Goal: Transaction & Acquisition: Book appointment/travel/reservation

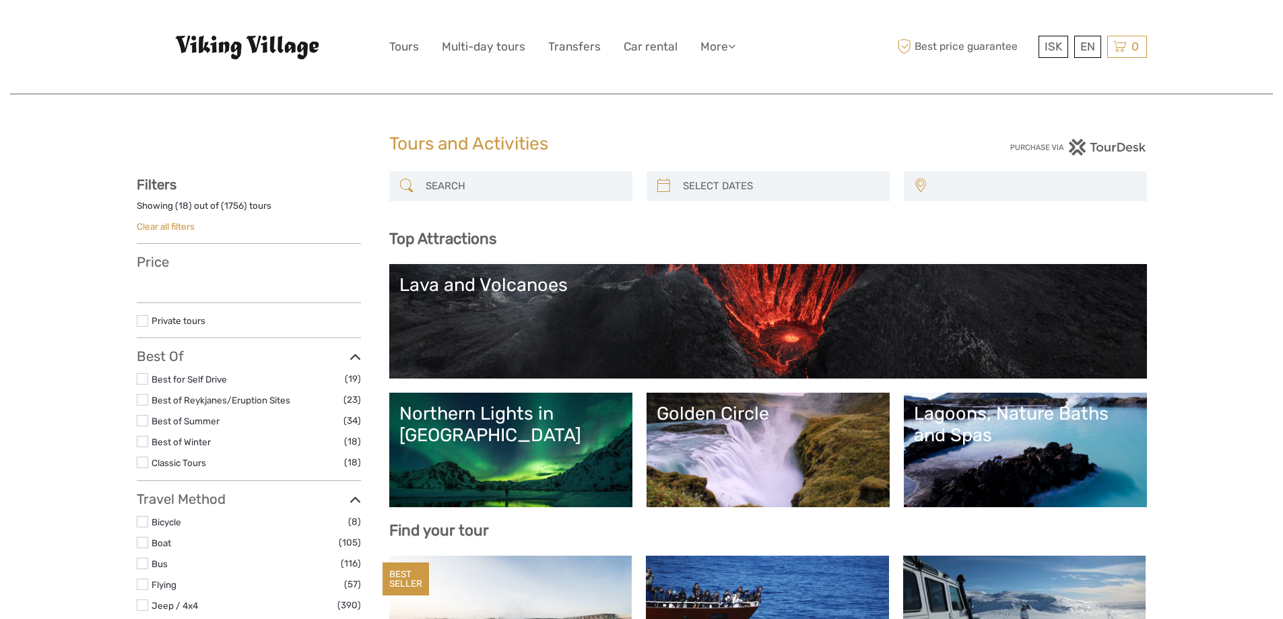
select select
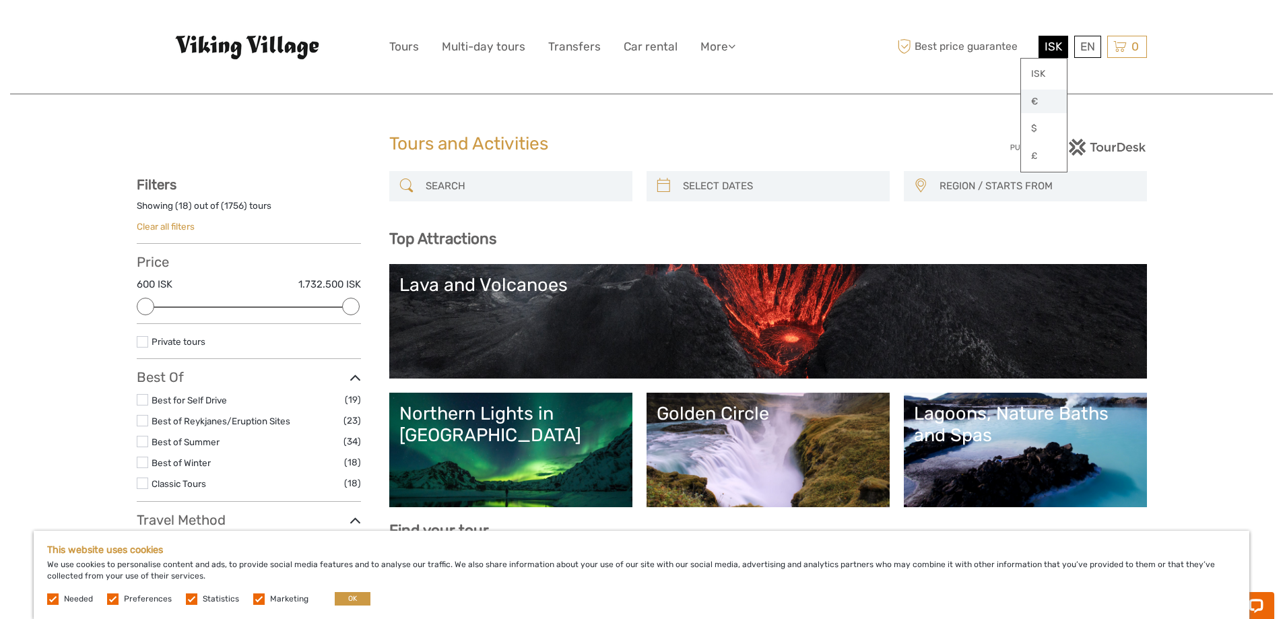
click at [1042, 96] on link "€" at bounding box center [1044, 102] width 46 height 24
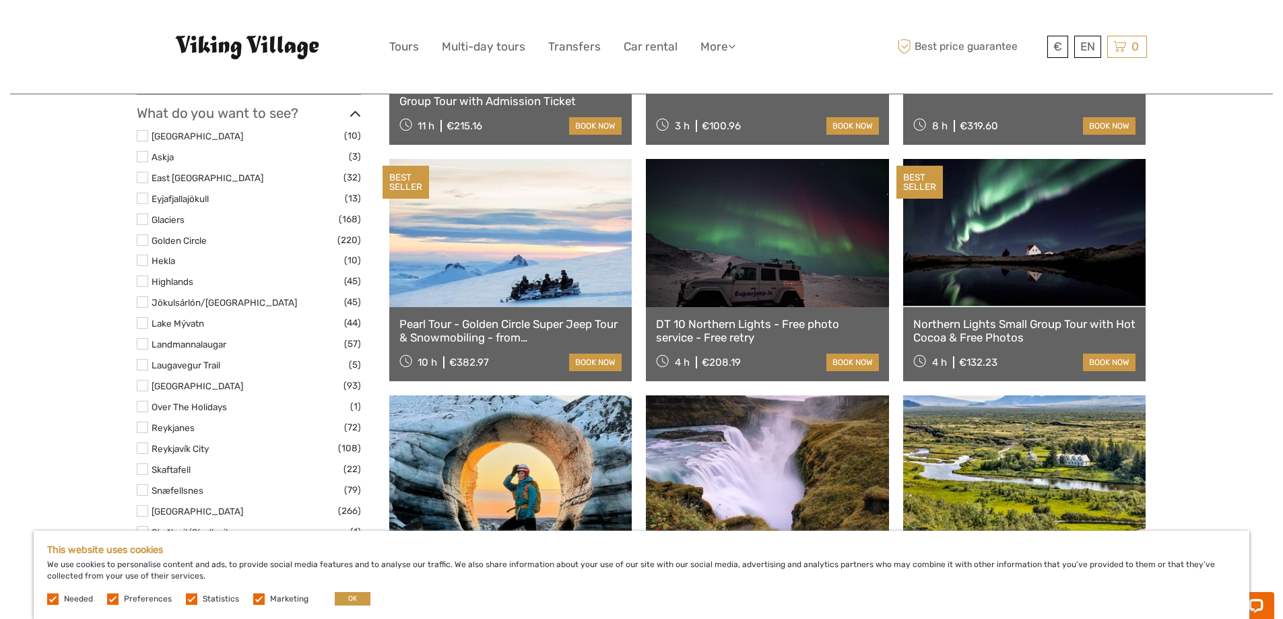
scroll to position [596, 0]
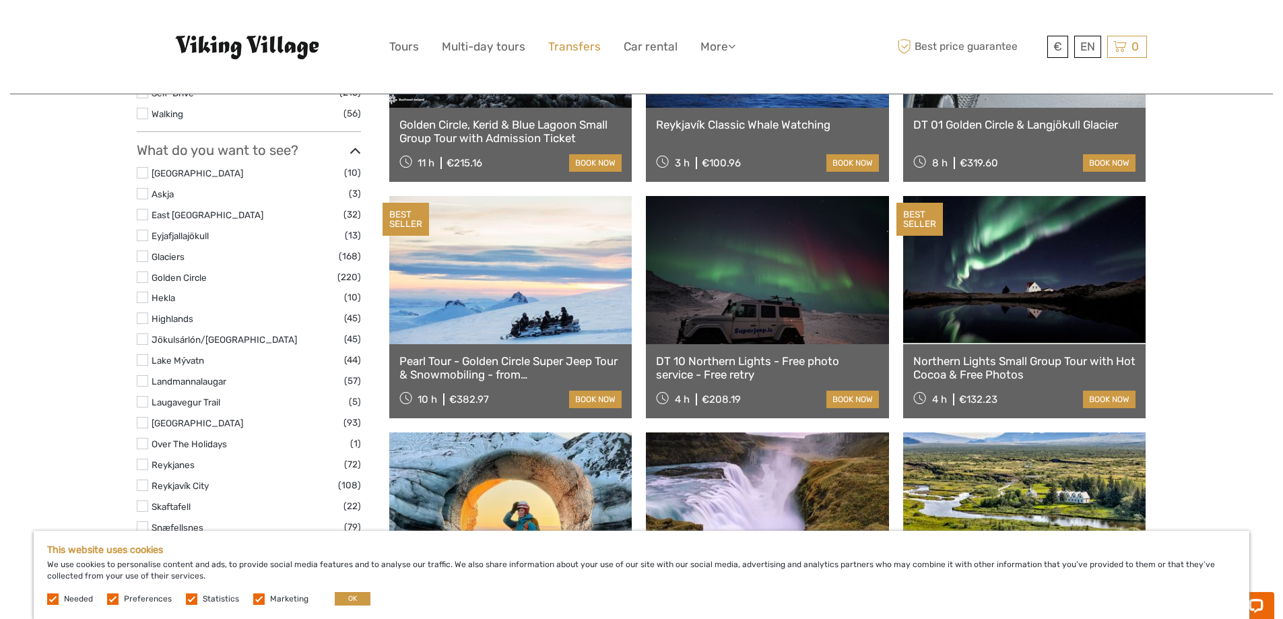
click at [585, 44] on link "Transfers" at bounding box center [574, 47] width 53 height 20
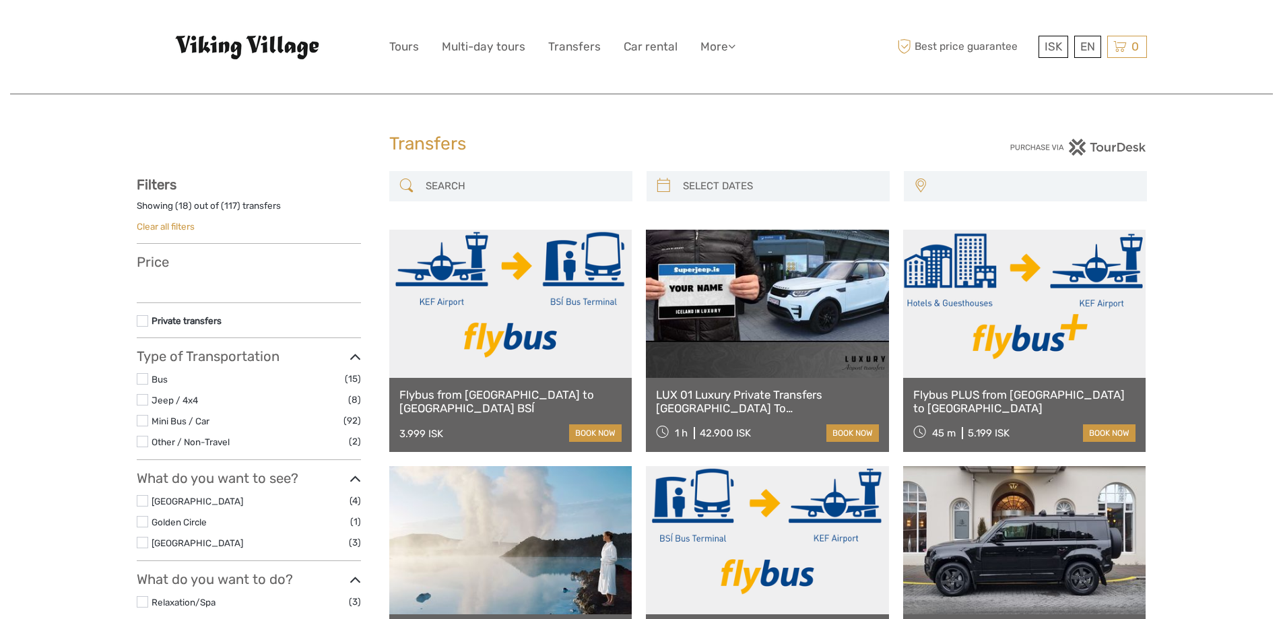
select select
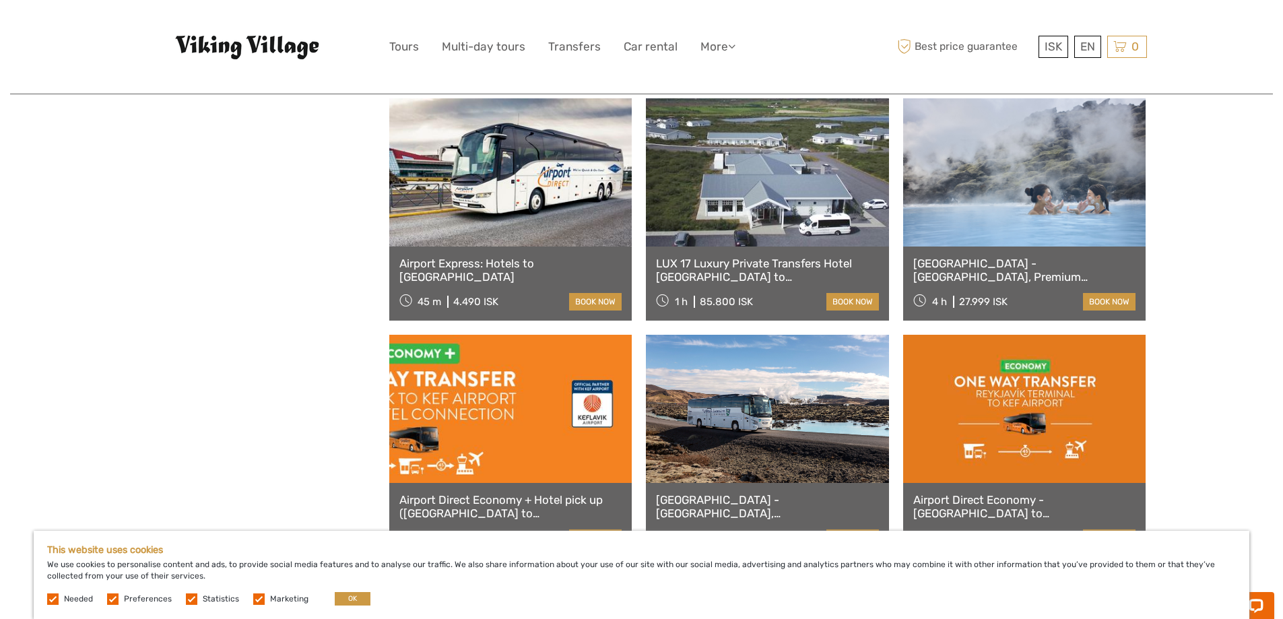
scroll to position [1077, 0]
click at [1041, 102] on link "€" at bounding box center [1044, 102] width 46 height 24
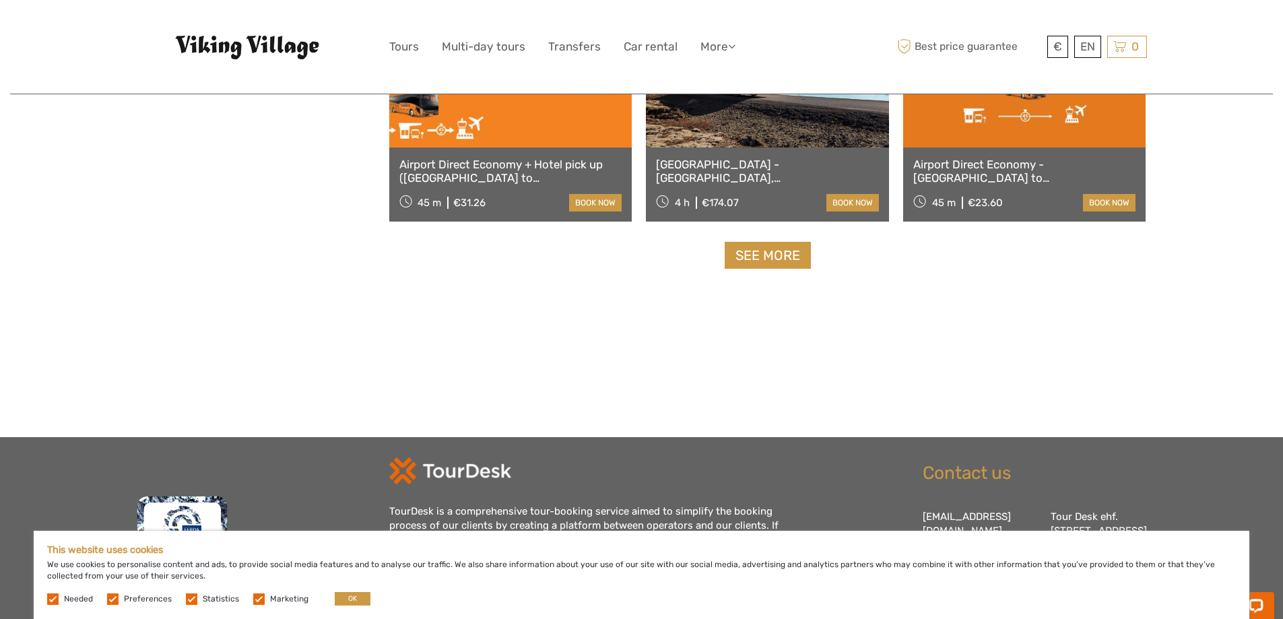
scroll to position [1414, 0]
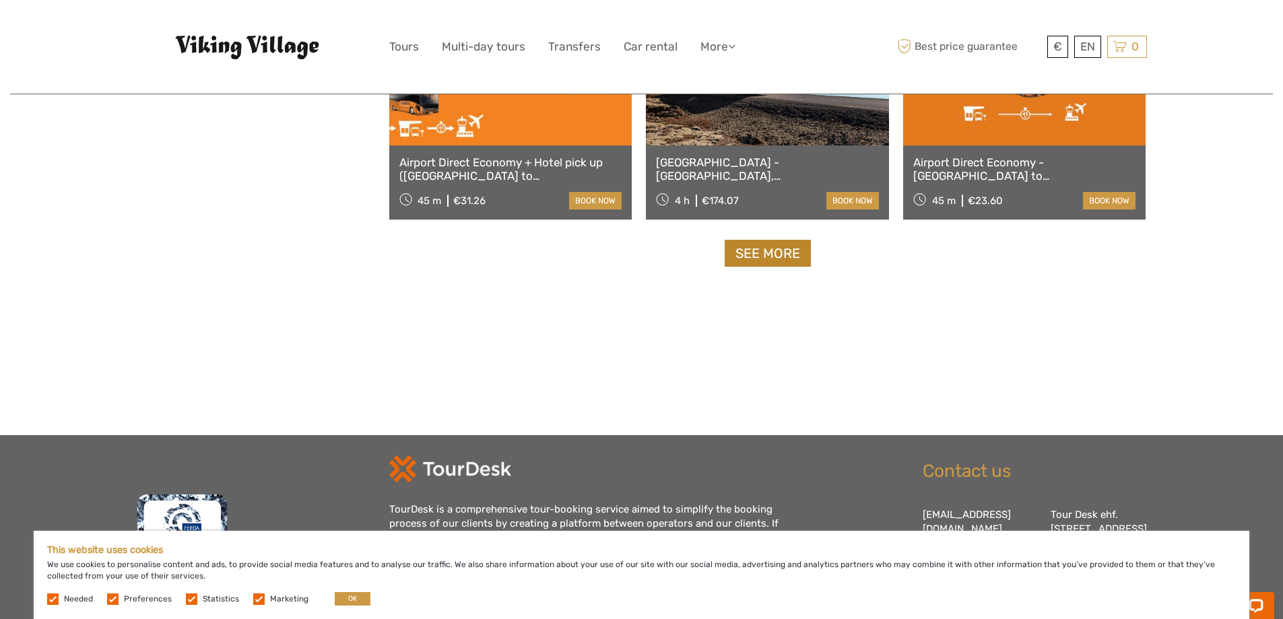
click at [745, 252] on link "See more" at bounding box center [767, 254] width 86 height 28
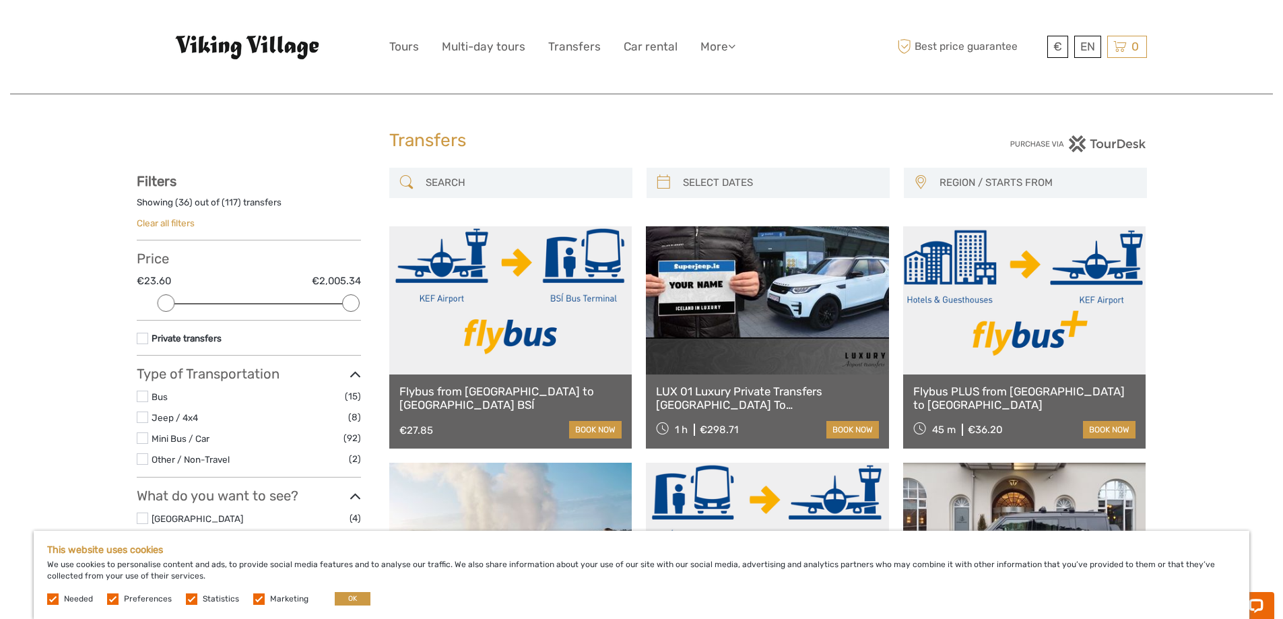
scroll to position [0, 0]
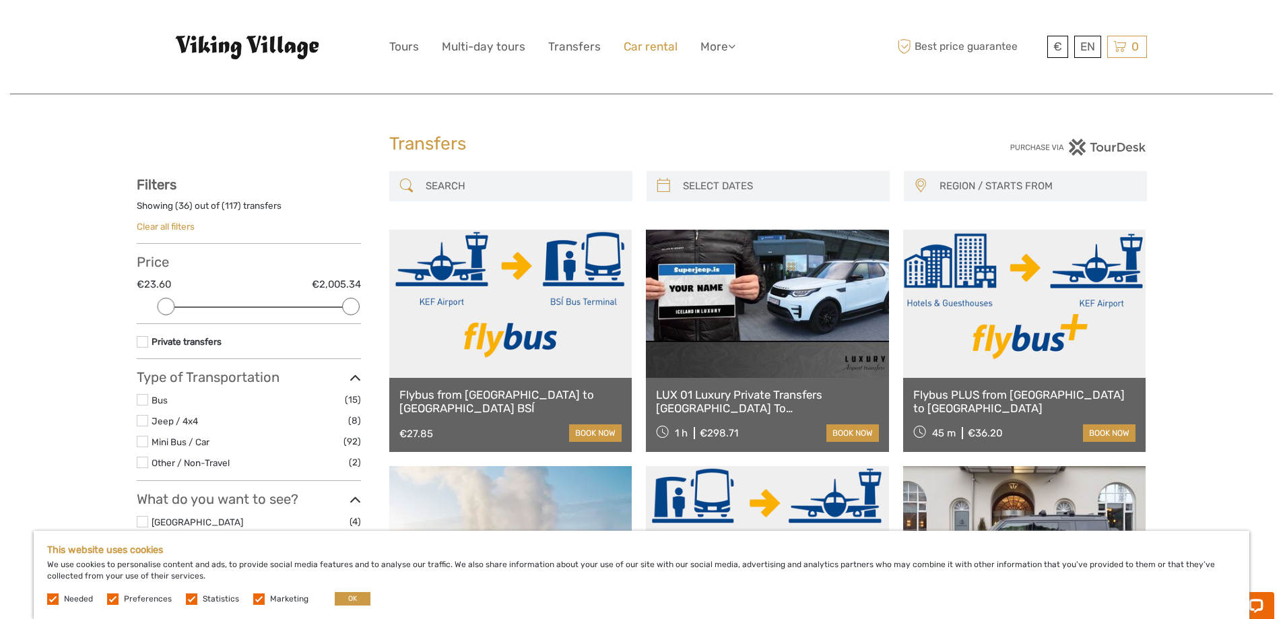
click at [632, 47] on link "Car rental" at bounding box center [650, 47] width 54 height 20
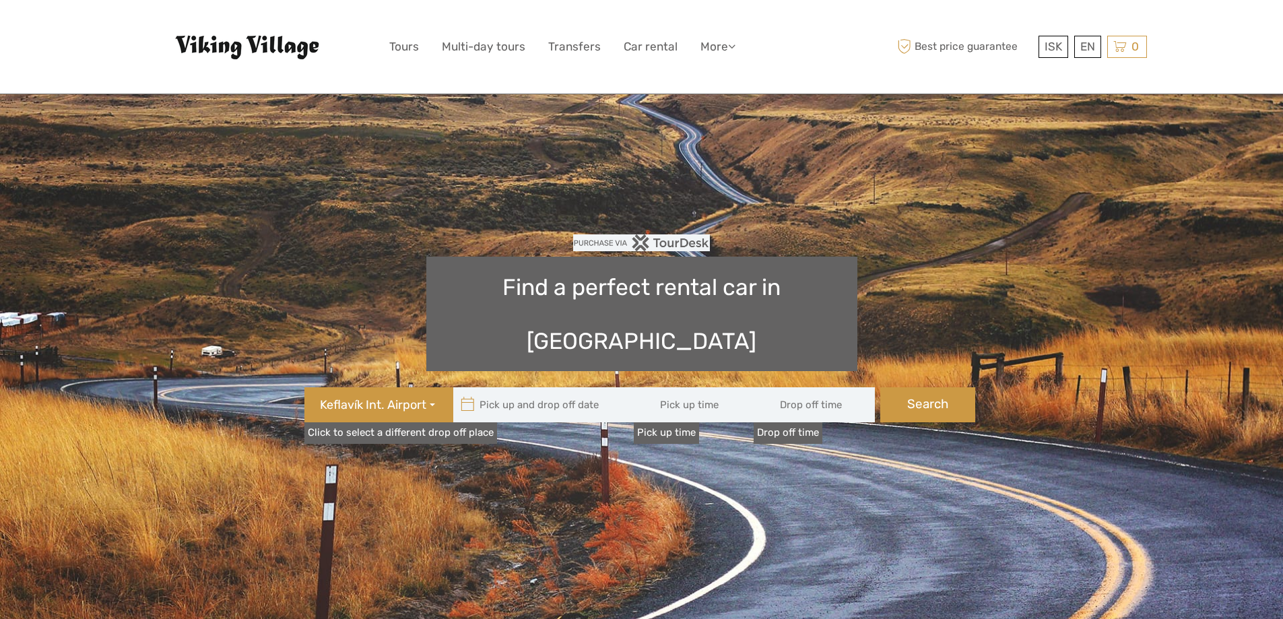
type input "08:00"
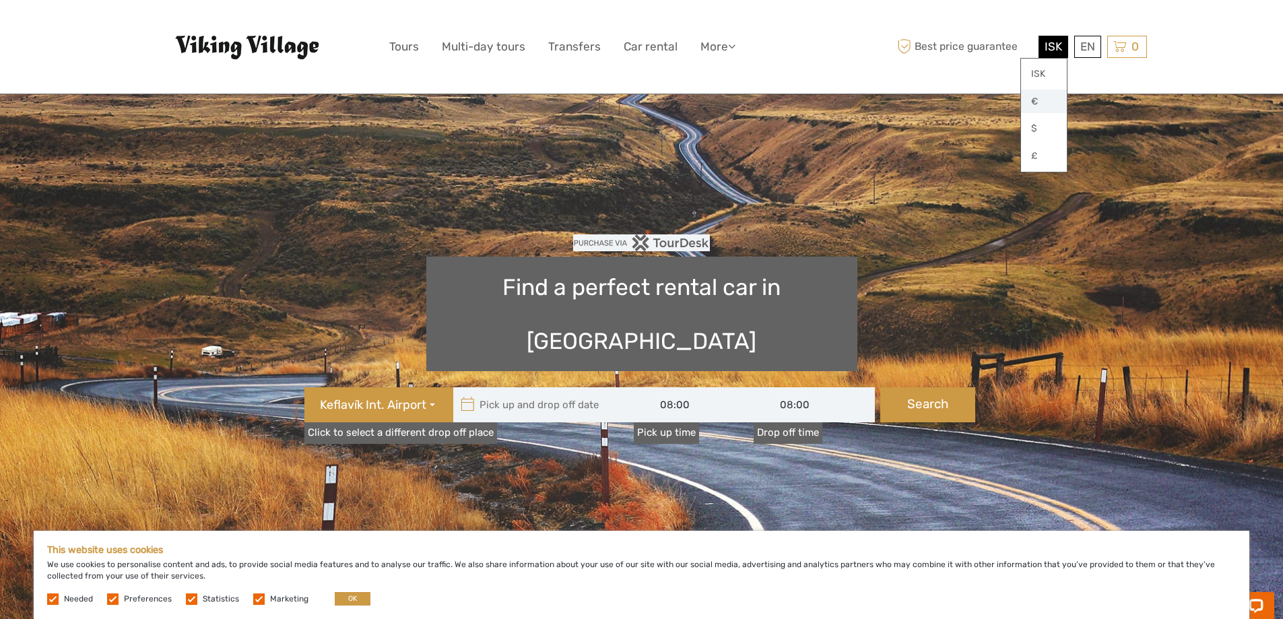
click at [1042, 95] on link "€" at bounding box center [1044, 102] width 46 height 24
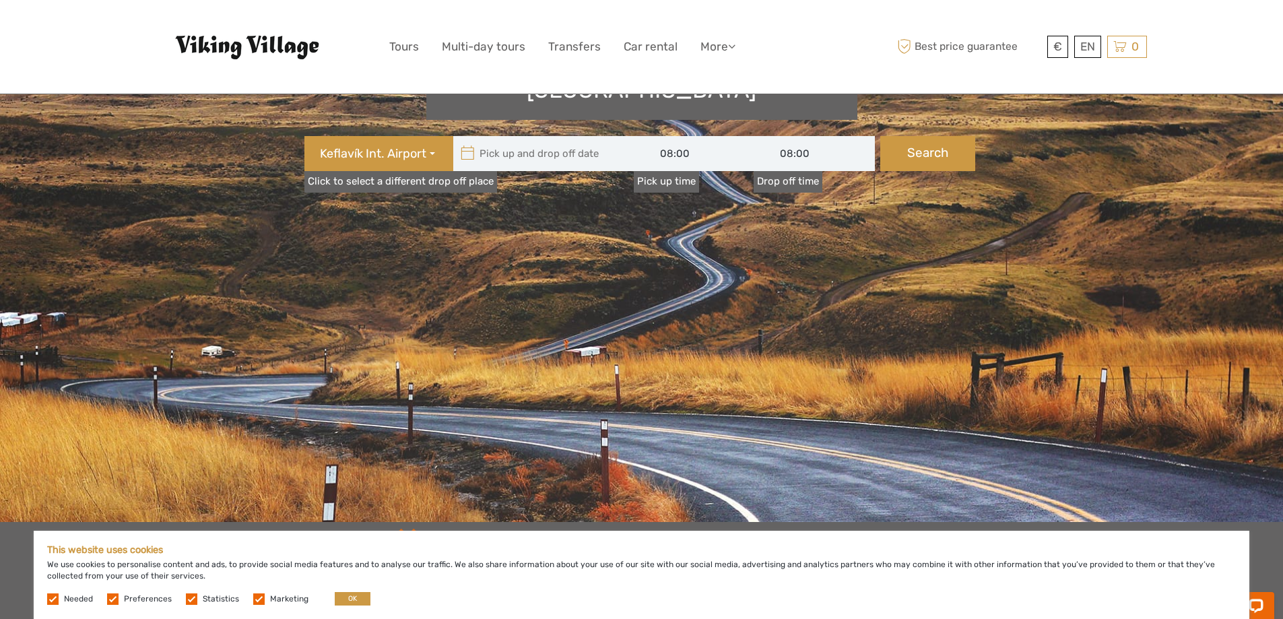
scroll to position [269, 0]
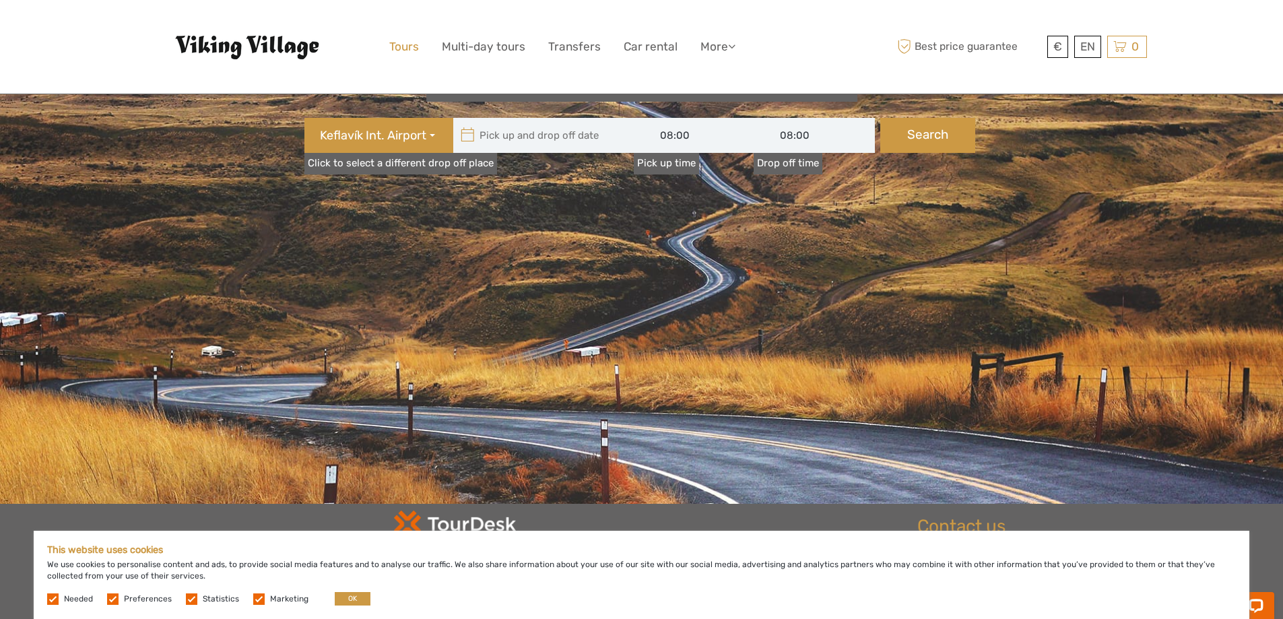
drag, startPoint x: 1273, startPoint y: 0, endPoint x: 395, endPoint y: 46, distance: 879.2
click at [395, 46] on link "Tours" at bounding box center [404, 47] width 30 height 20
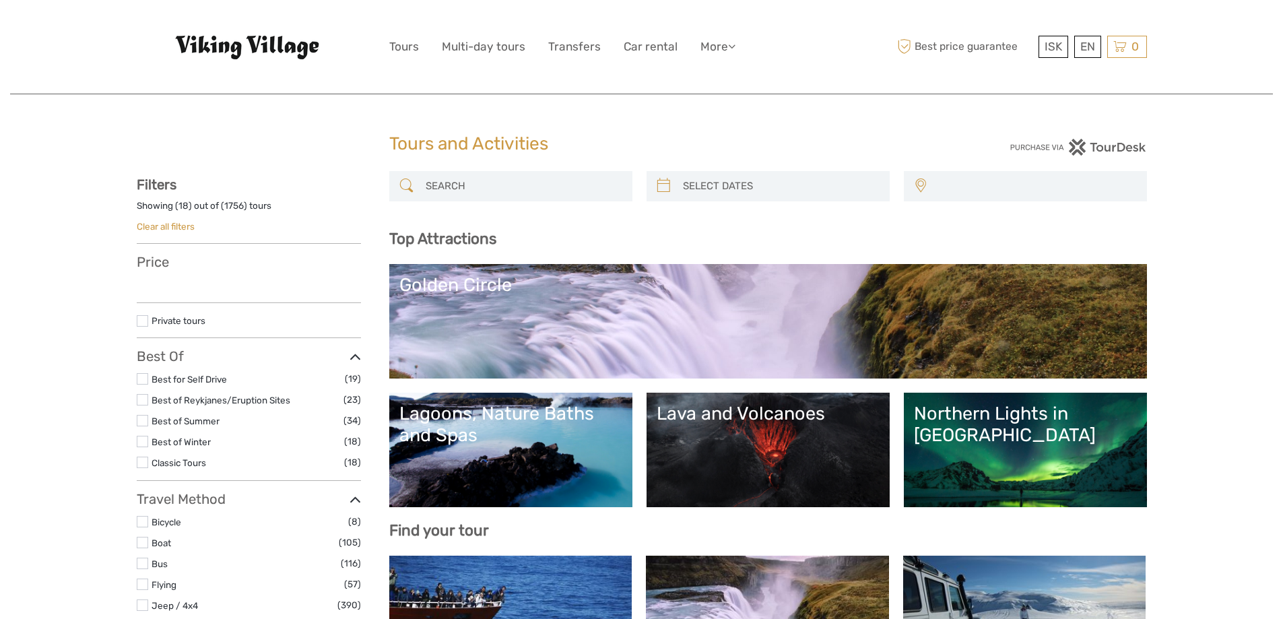
select select
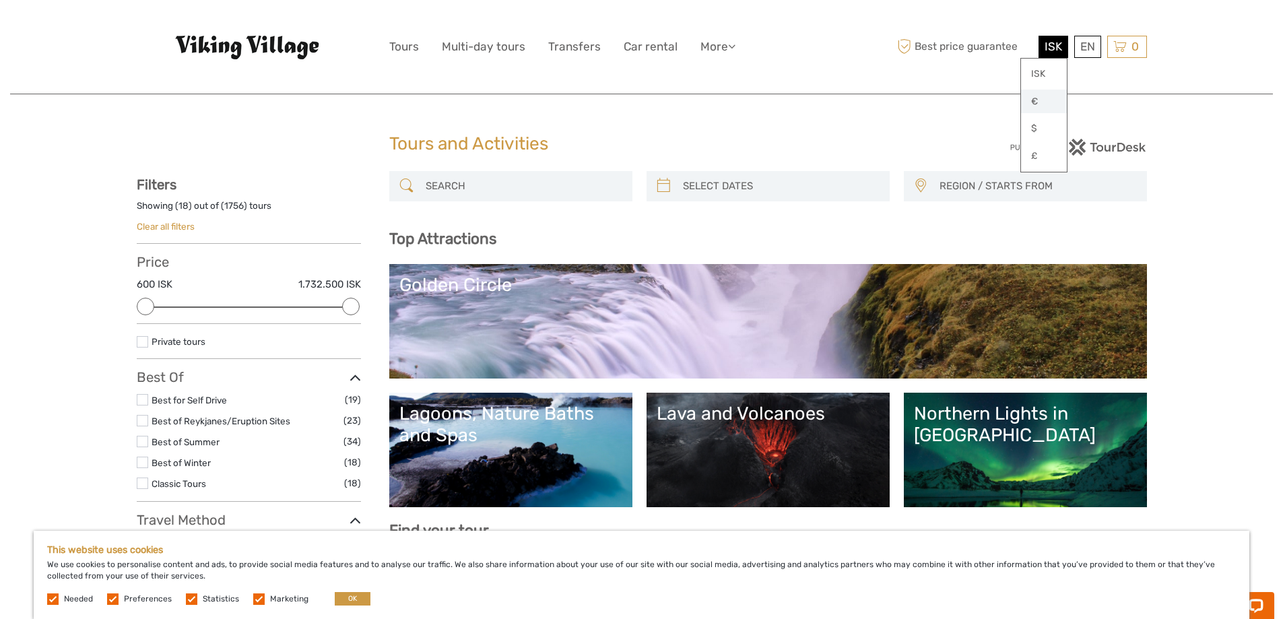
click at [1051, 98] on link "€" at bounding box center [1044, 102] width 46 height 24
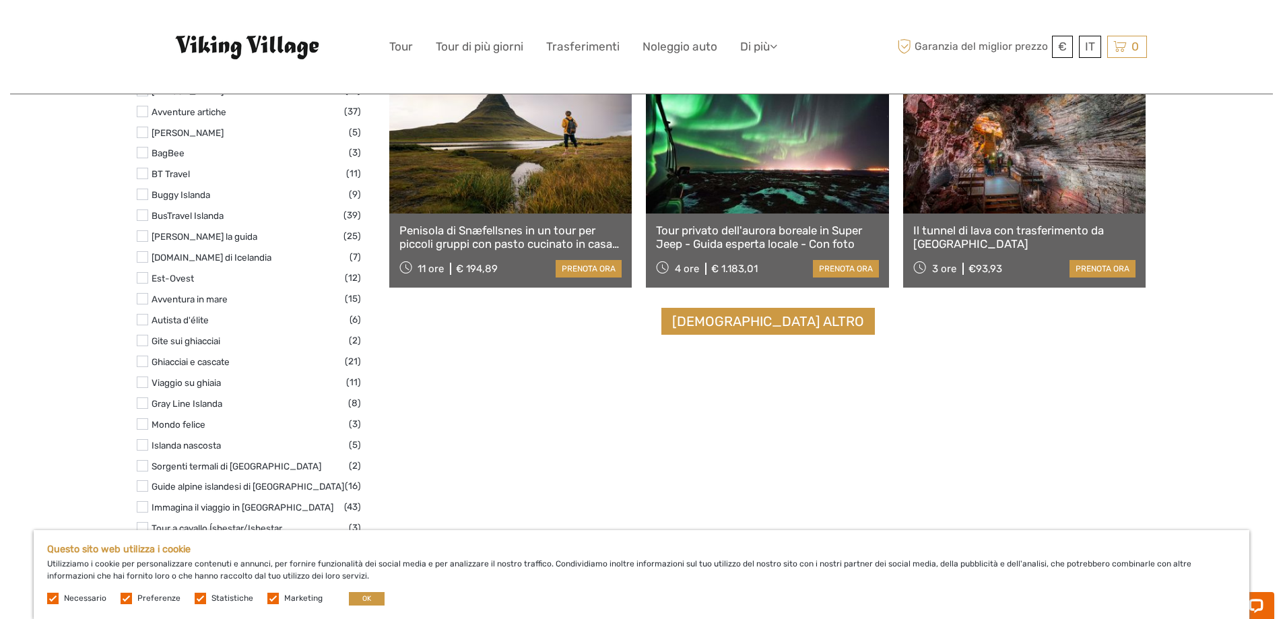
scroll to position [1683, 0]
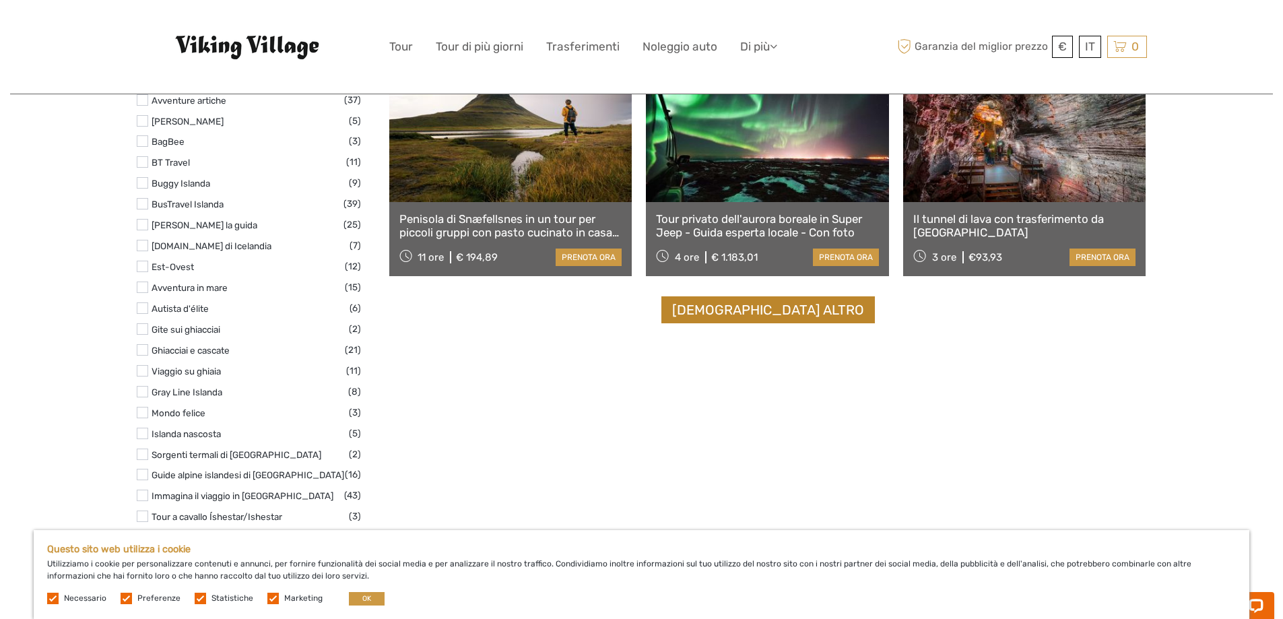
click at [779, 320] on link "Vedi altro" at bounding box center [767, 310] width 213 height 28
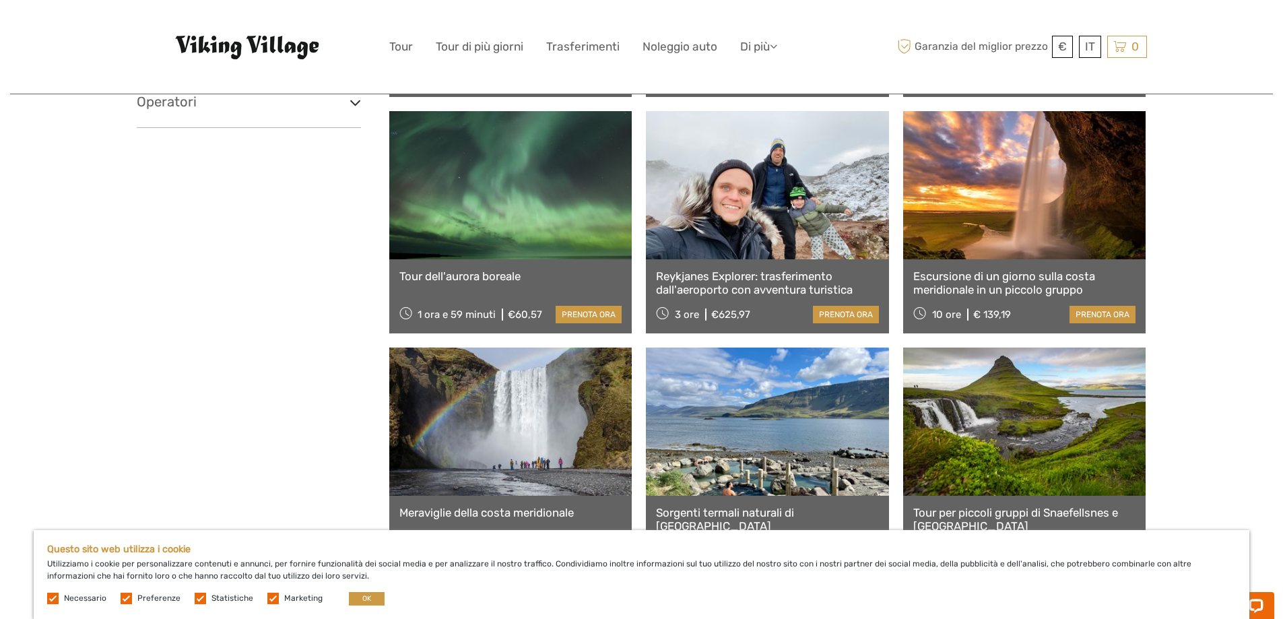
scroll to position [2626, 0]
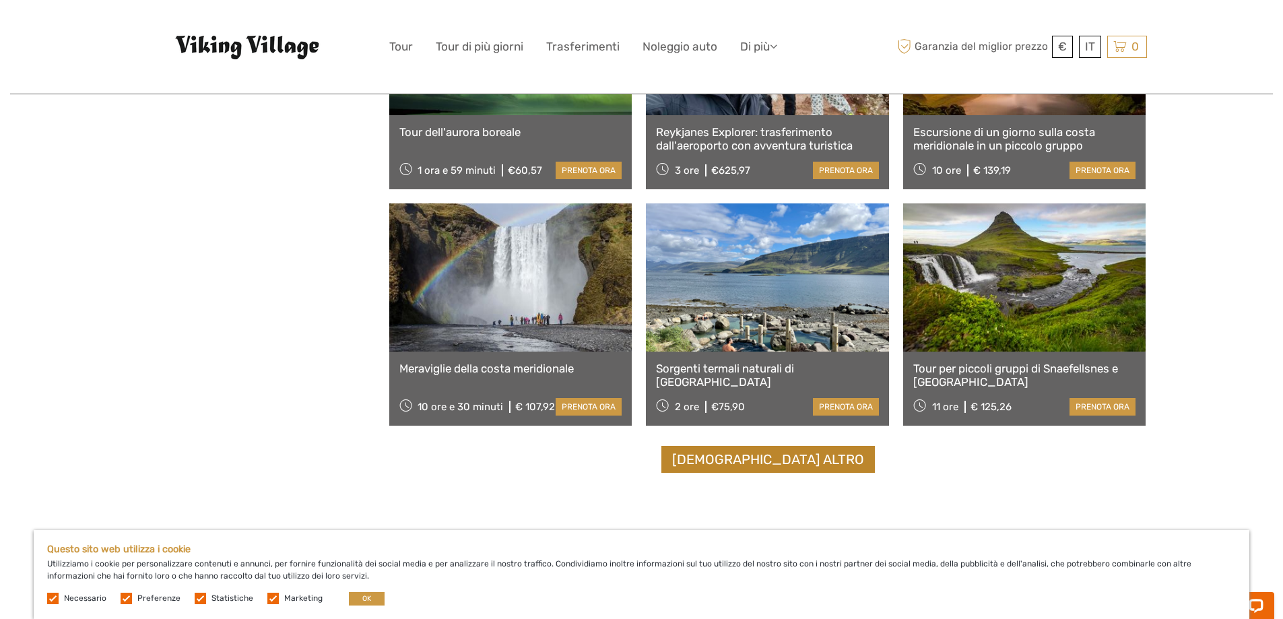
click at [734, 466] on font "Vedi altro" at bounding box center [768, 459] width 192 height 16
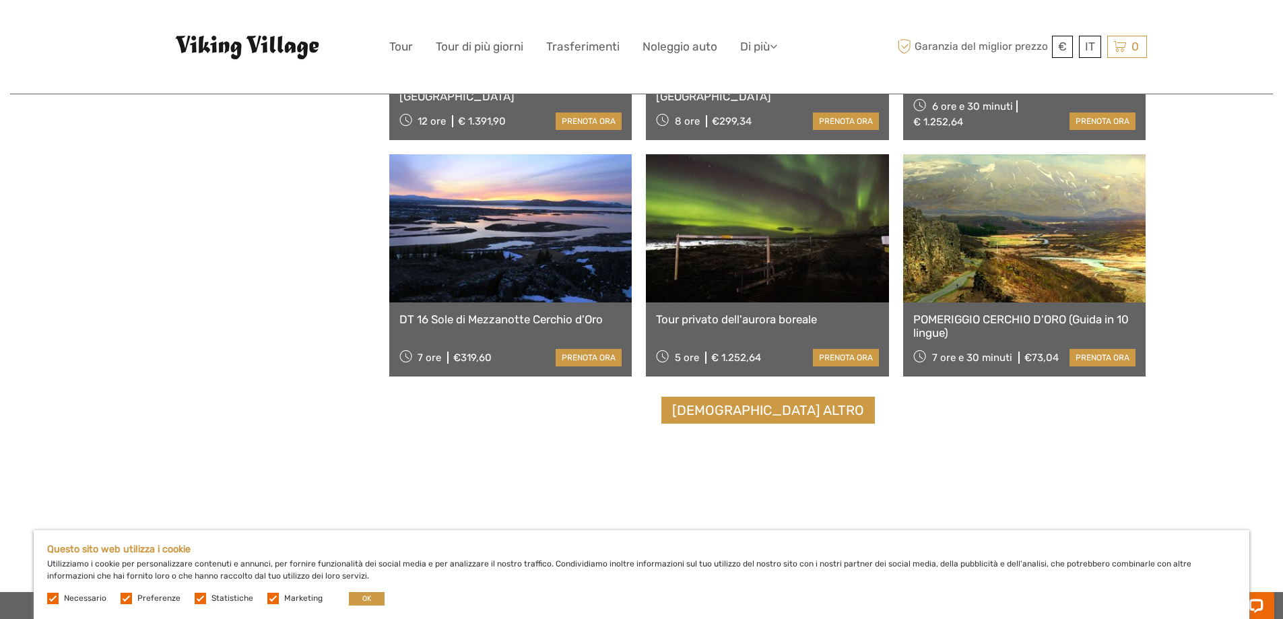
scroll to position [4107, 0]
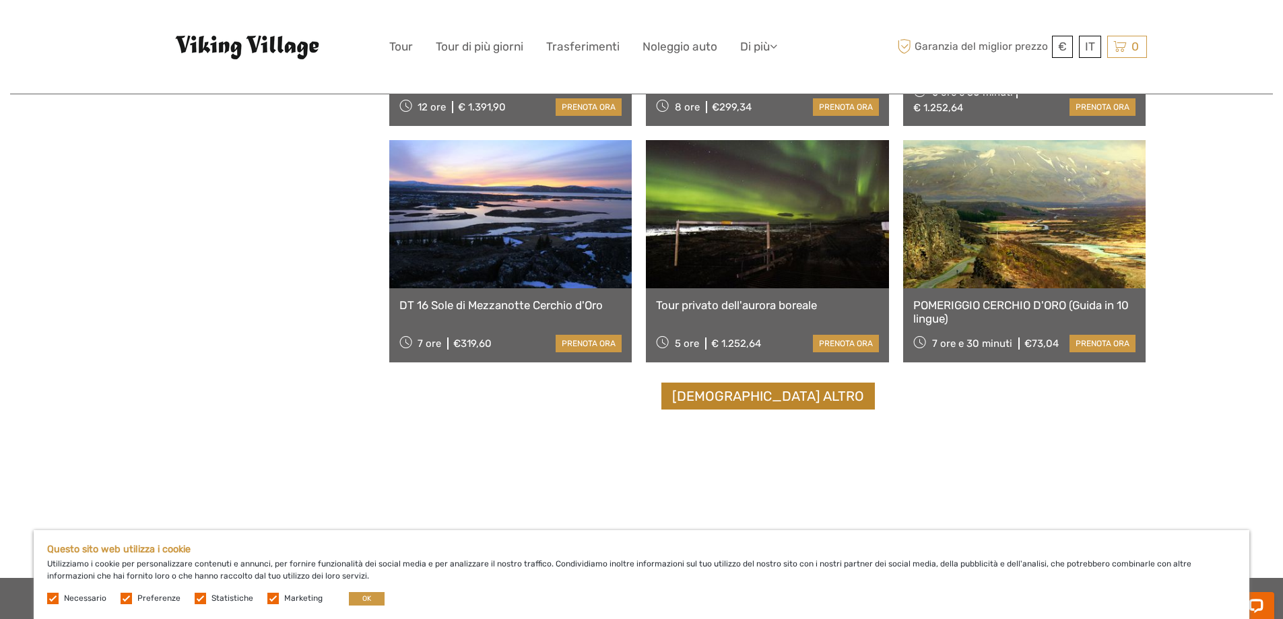
click at [762, 401] on font "Vedi altro" at bounding box center [768, 396] width 192 height 16
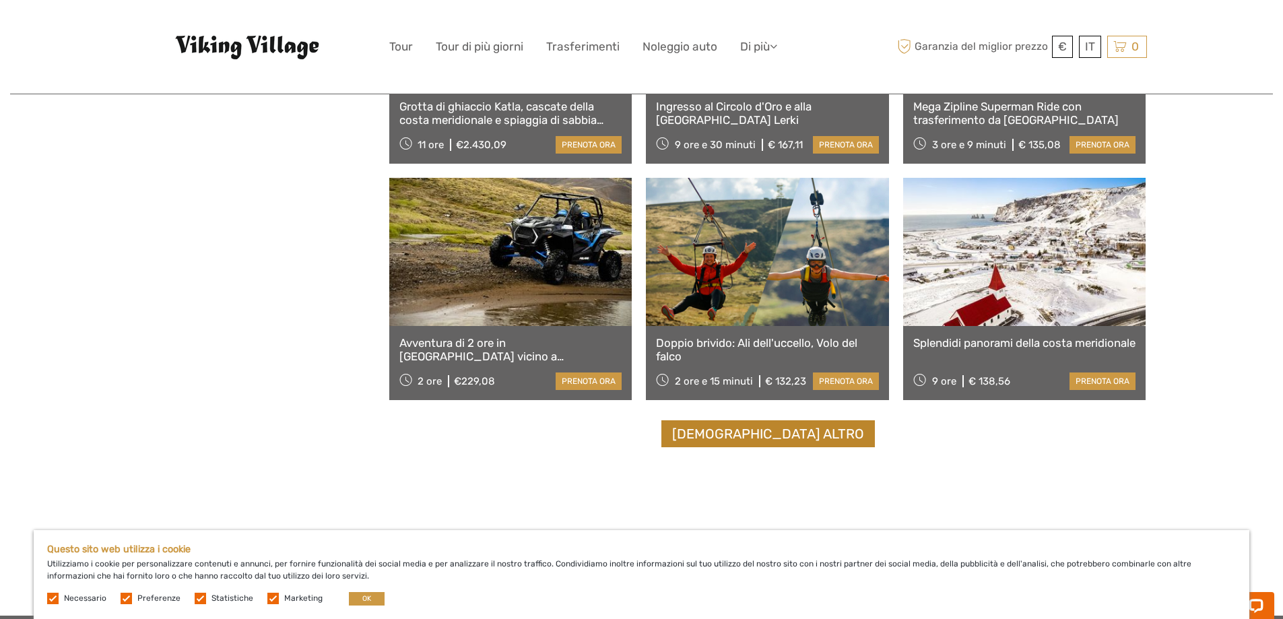
scroll to position [5521, 0]
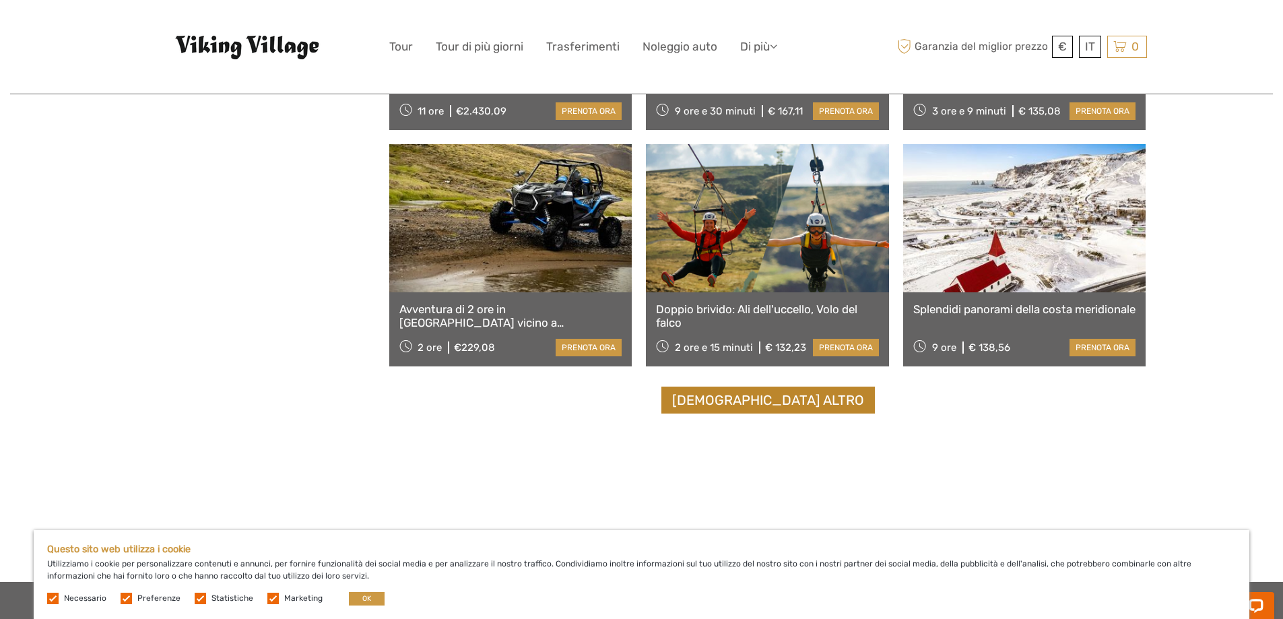
click at [763, 411] on link "Vedi altro" at bounding box center [767, 400] width 213 height 28
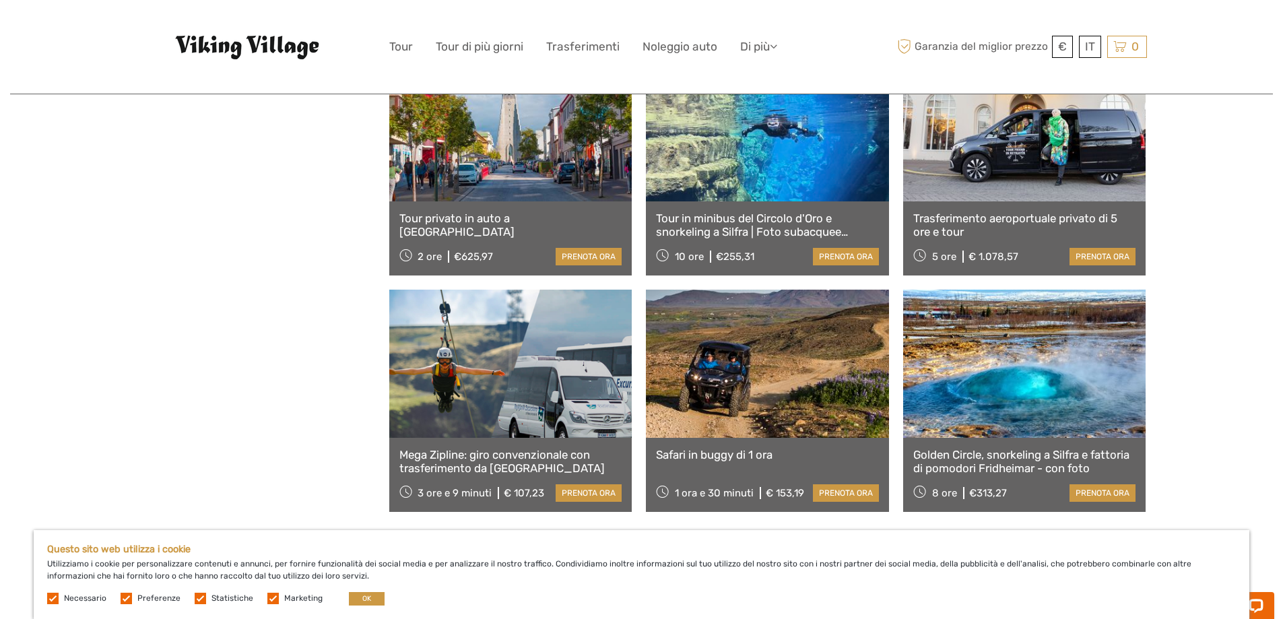
scroll to position [6800, 0]
